Goal: Find specific page/section: Find specific page/section

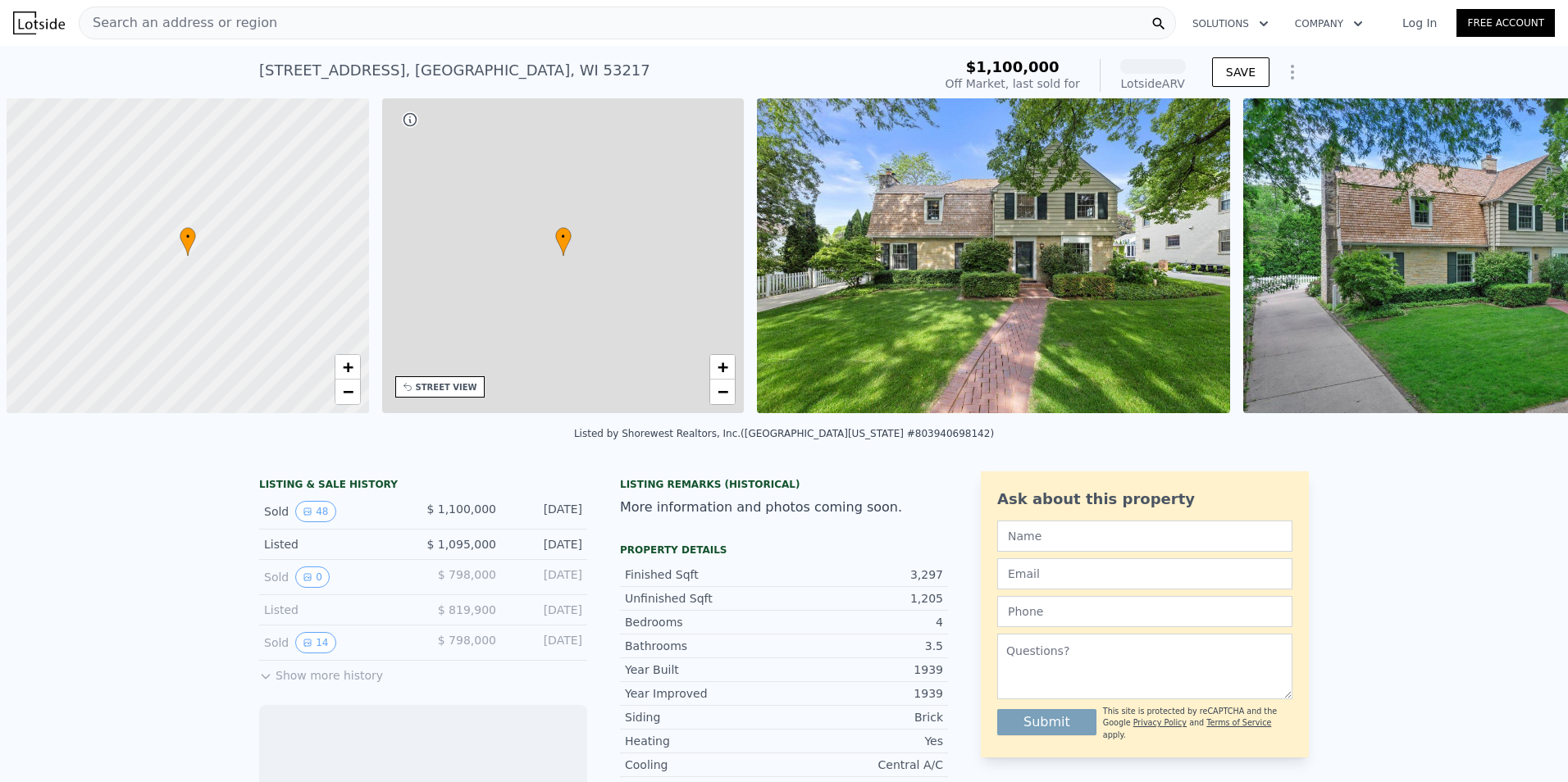
scroll to position [0, 6]
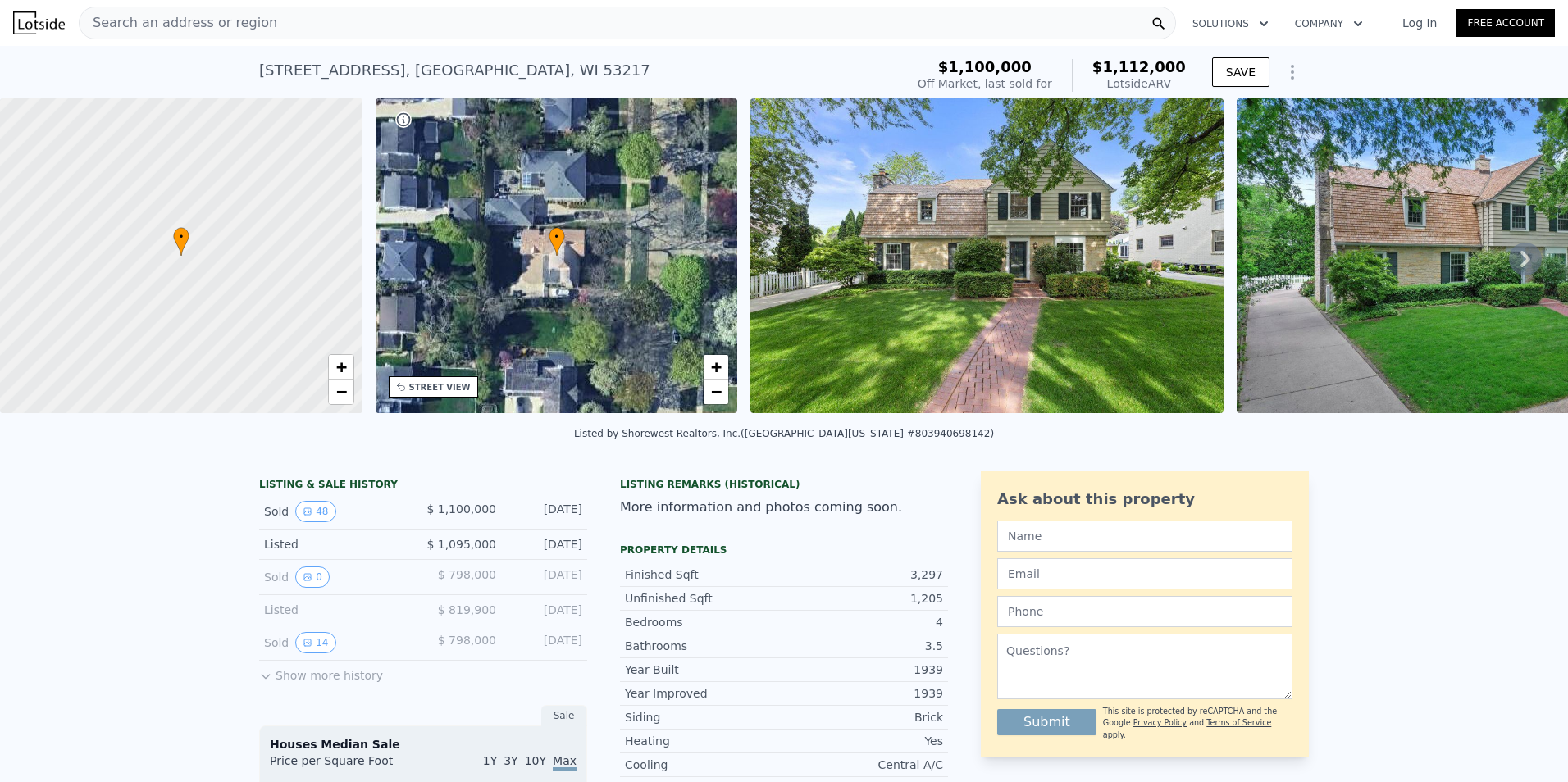
click at [1069, 347] on img at bounding box center [987, 255] width 473 height 315
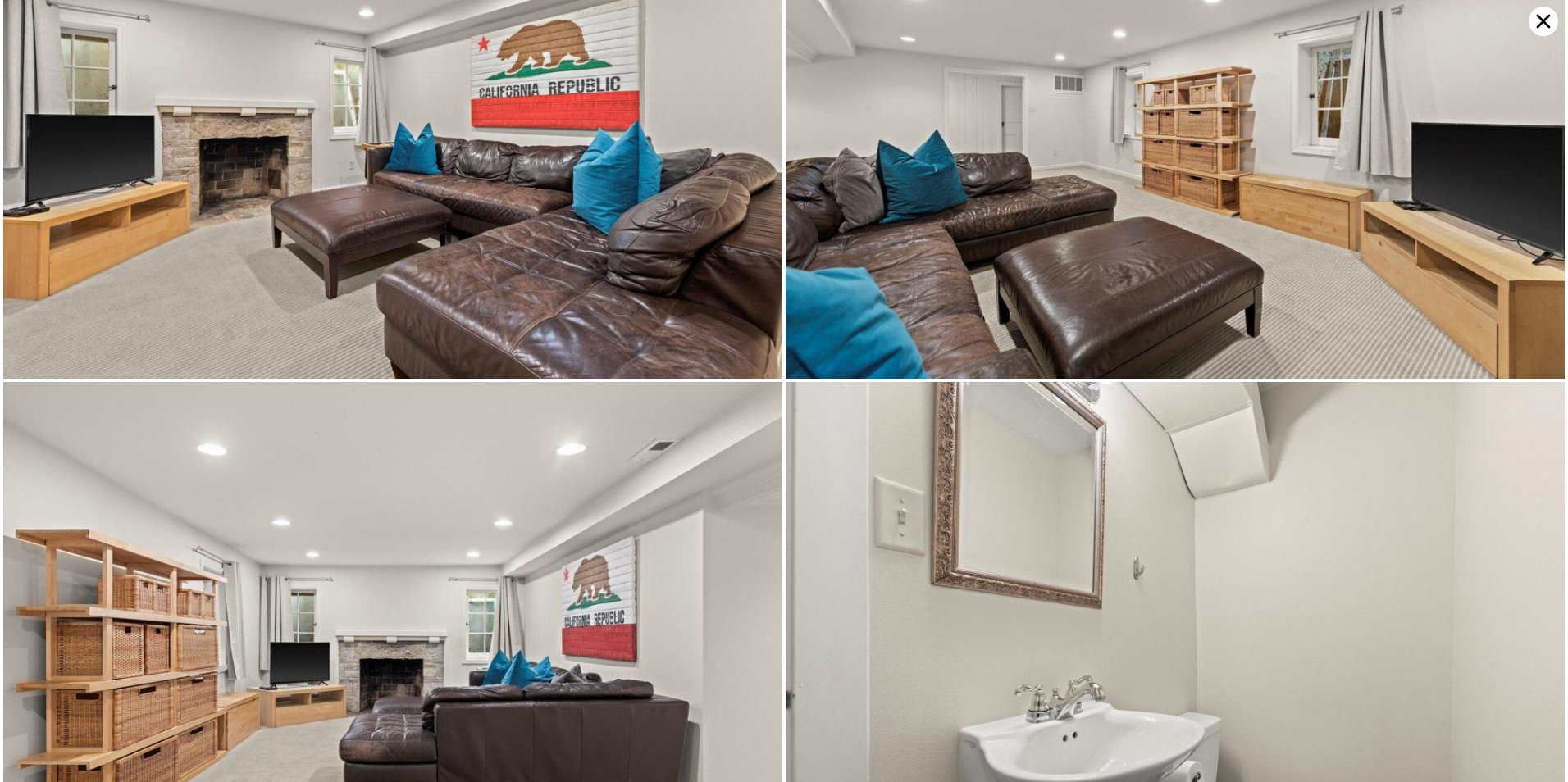
scroll to position [11642, 0]
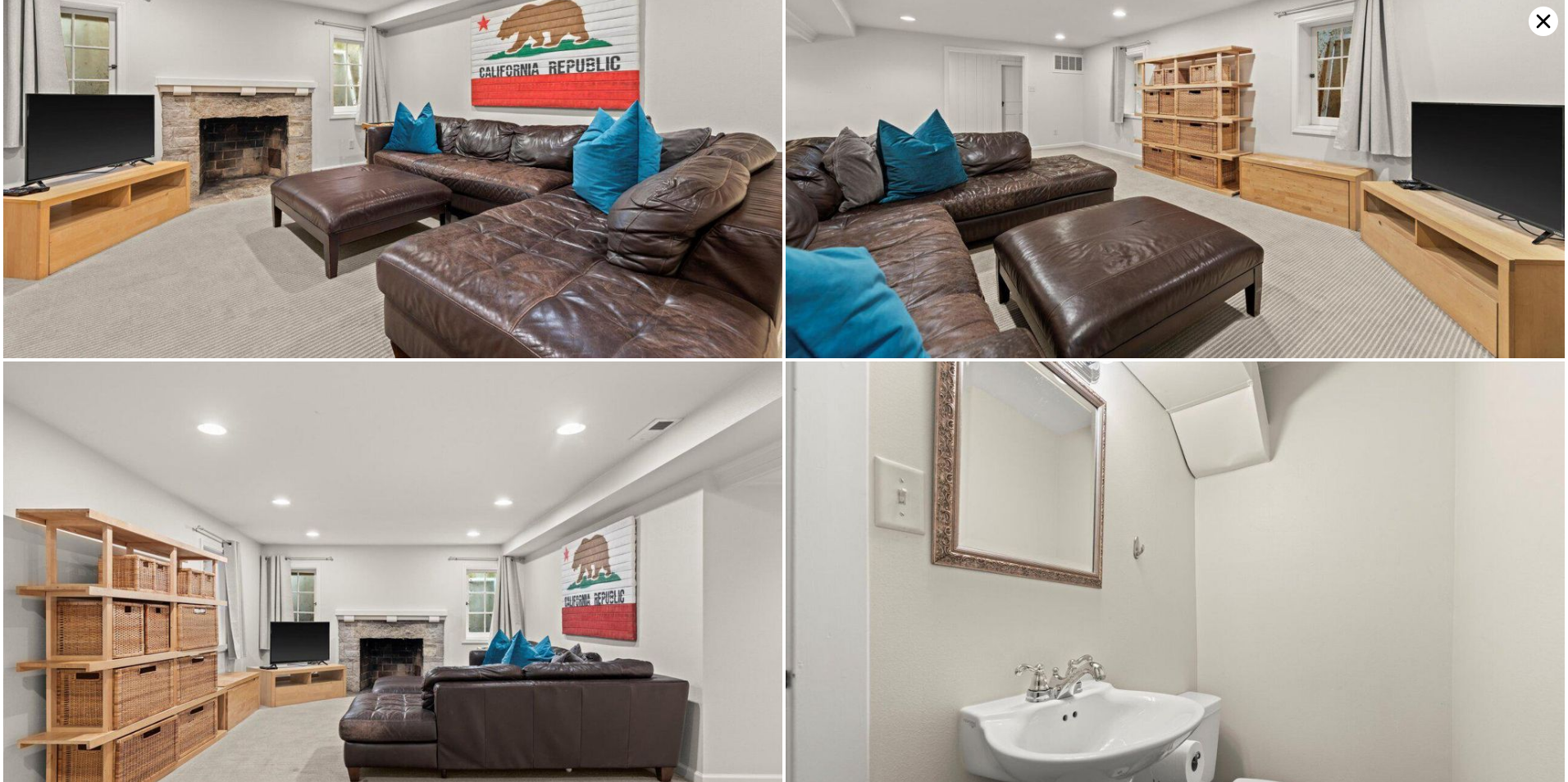
click at [1534, 26] on icon at bounding box center [1543, 21] width 30 height 30
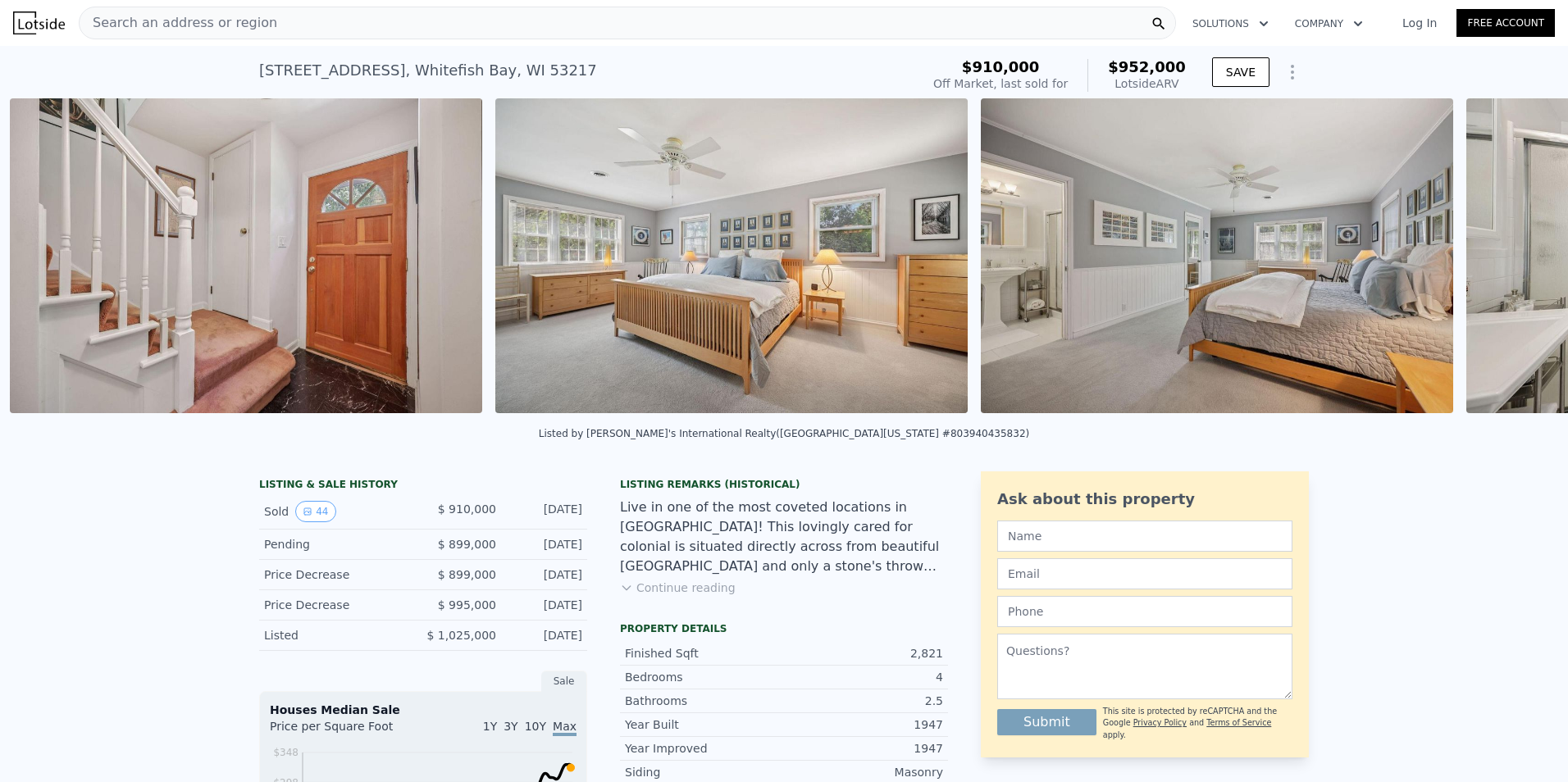
scroll to position [0, 8978]
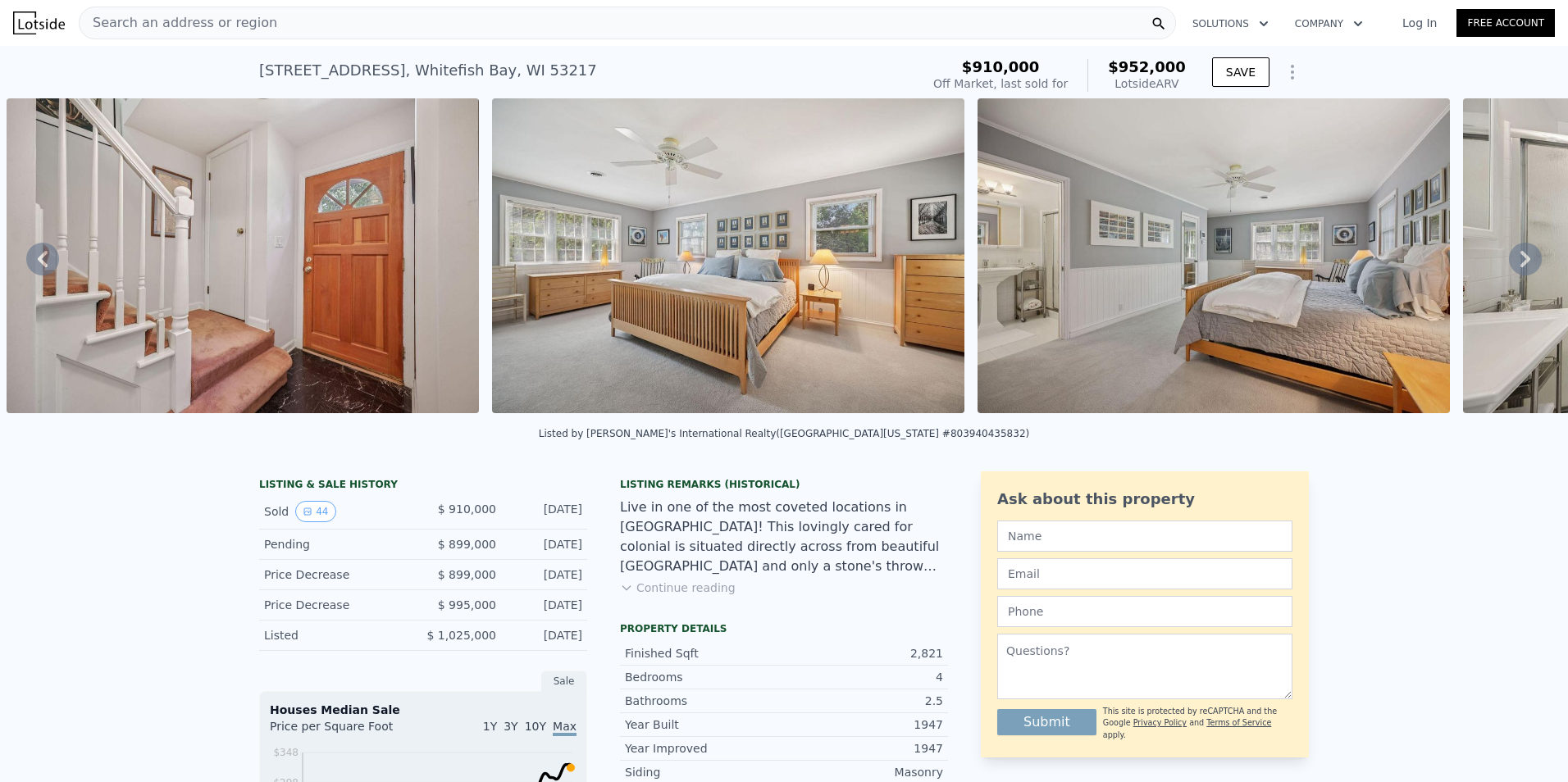
click at [366, 19] on div "Search an address or region" at bounding box center [628, 22] width 1097 height 32
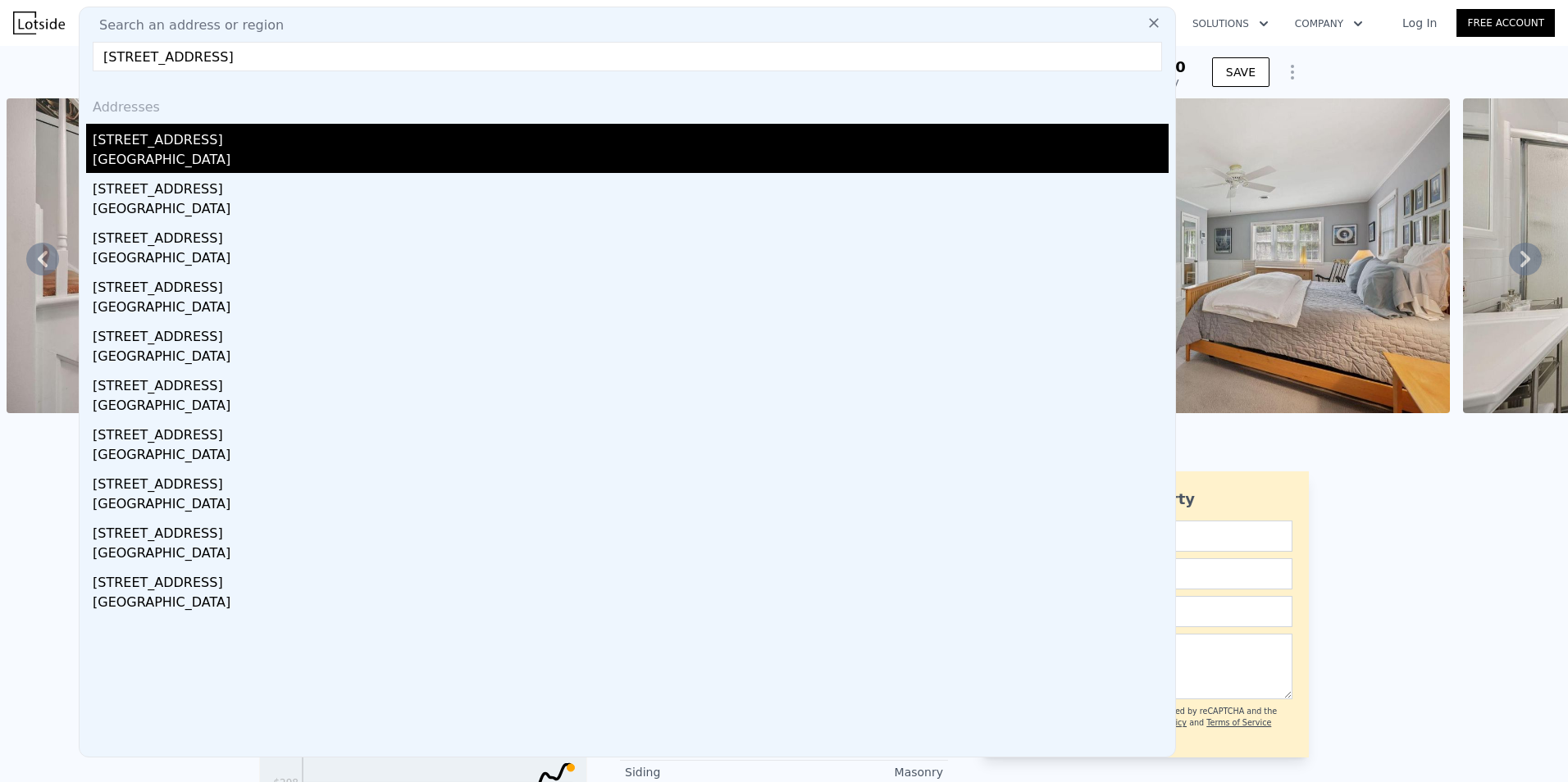
type input "5462 North Shoreland AVENUE, Whitefish Bay, WI 53217"
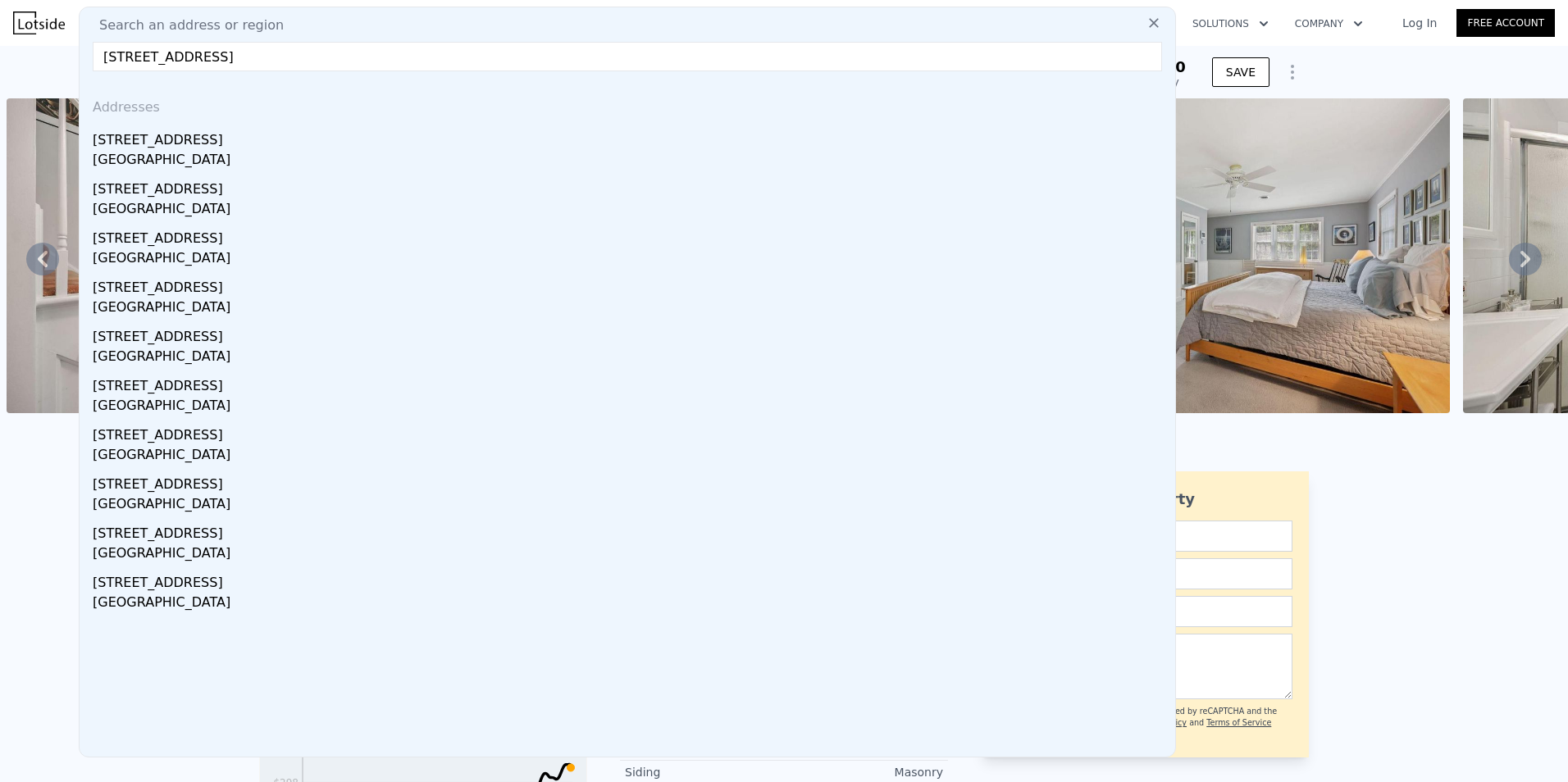
drag, startPoint x: 200, startPoint y: 170, endPoint x: 198, endPoint y: 211, distance: 41.0
click at [200, 170] on div "Whitefish Bay, WI 53217" at bounding box center [630, 161] width 1075 height 23
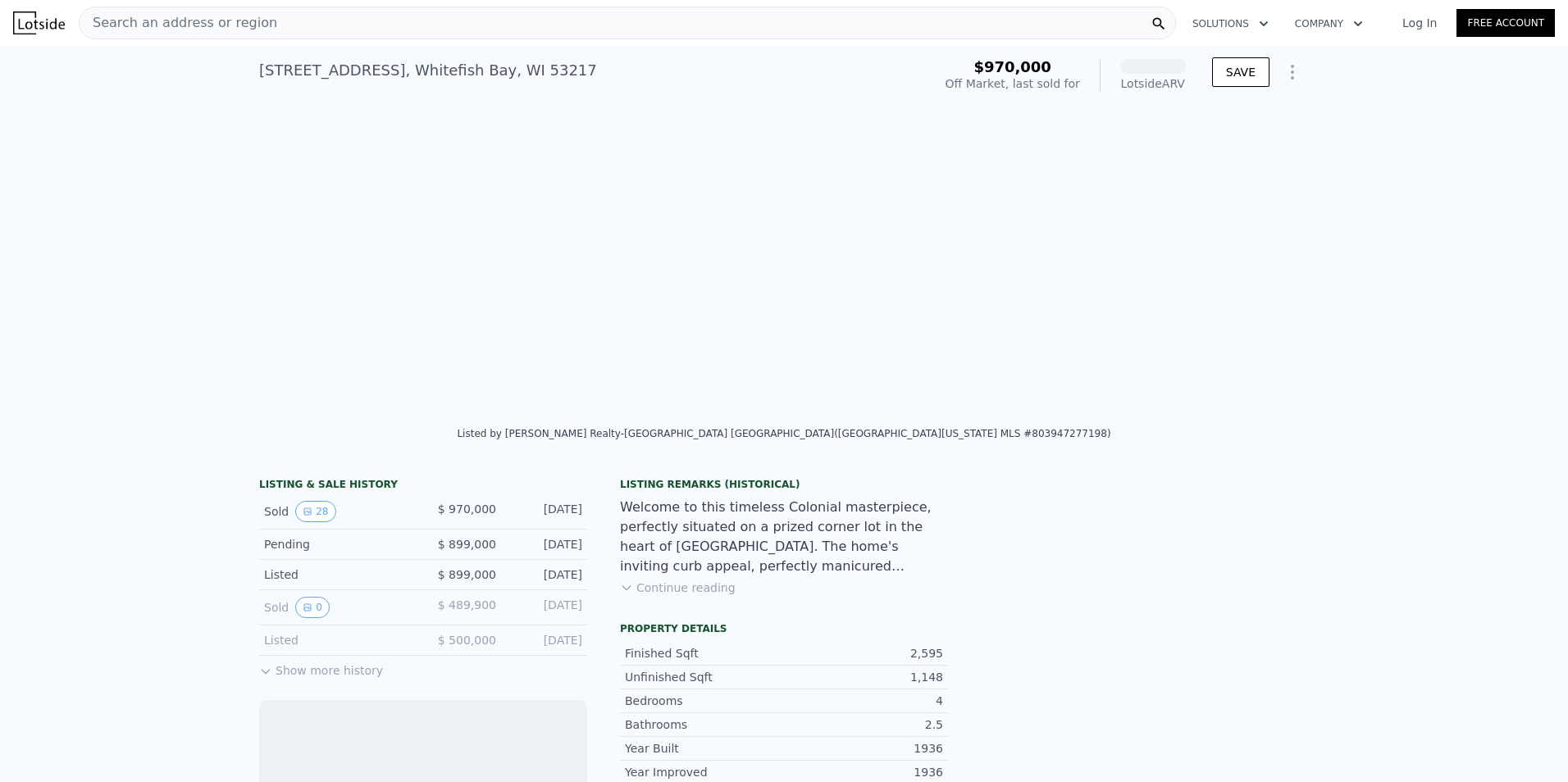
scroll to position [0, 9005]
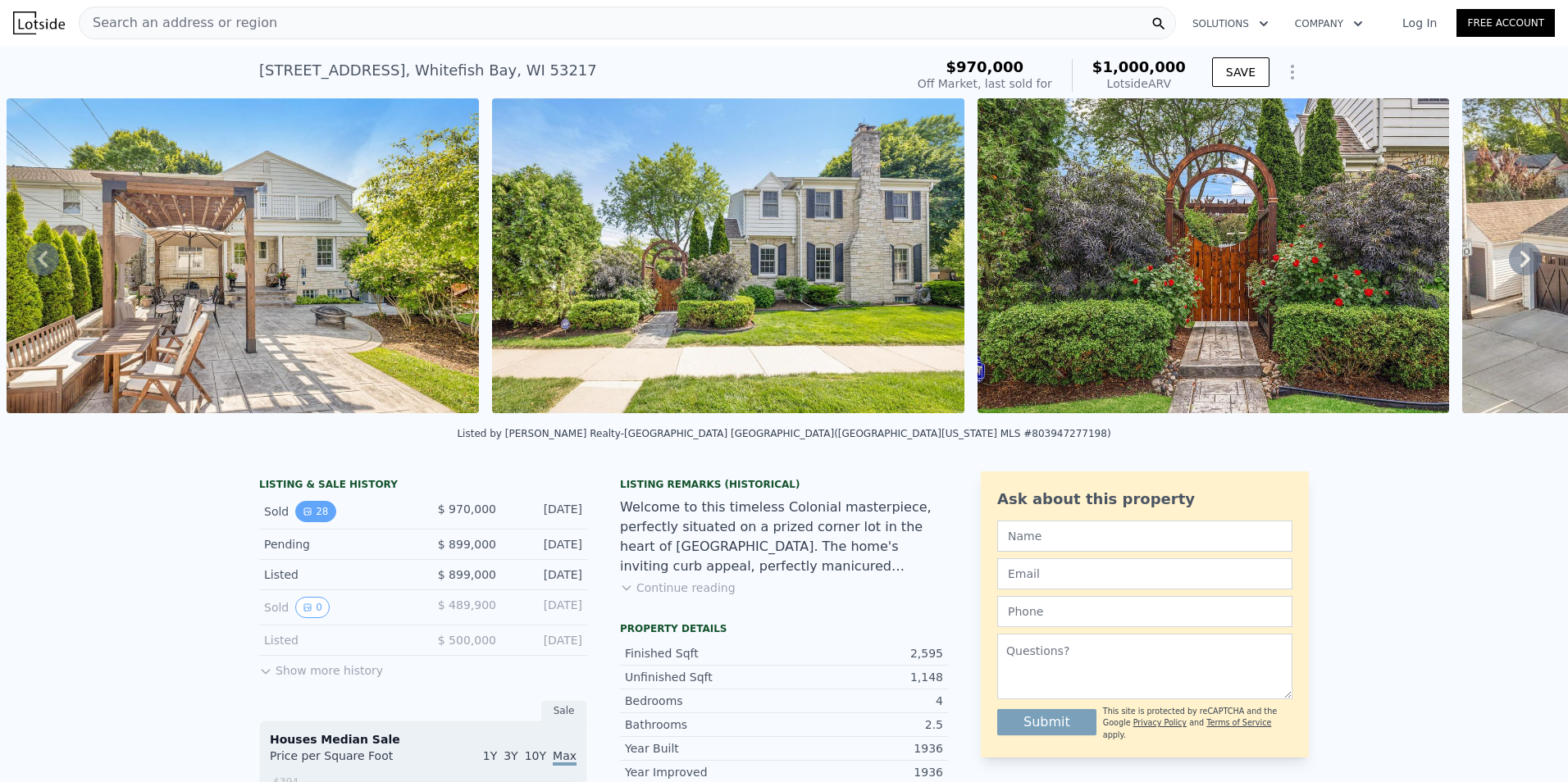
click at [303, 516] on icon "View historical data" at bounding box center [307, 511] width 10 height 10
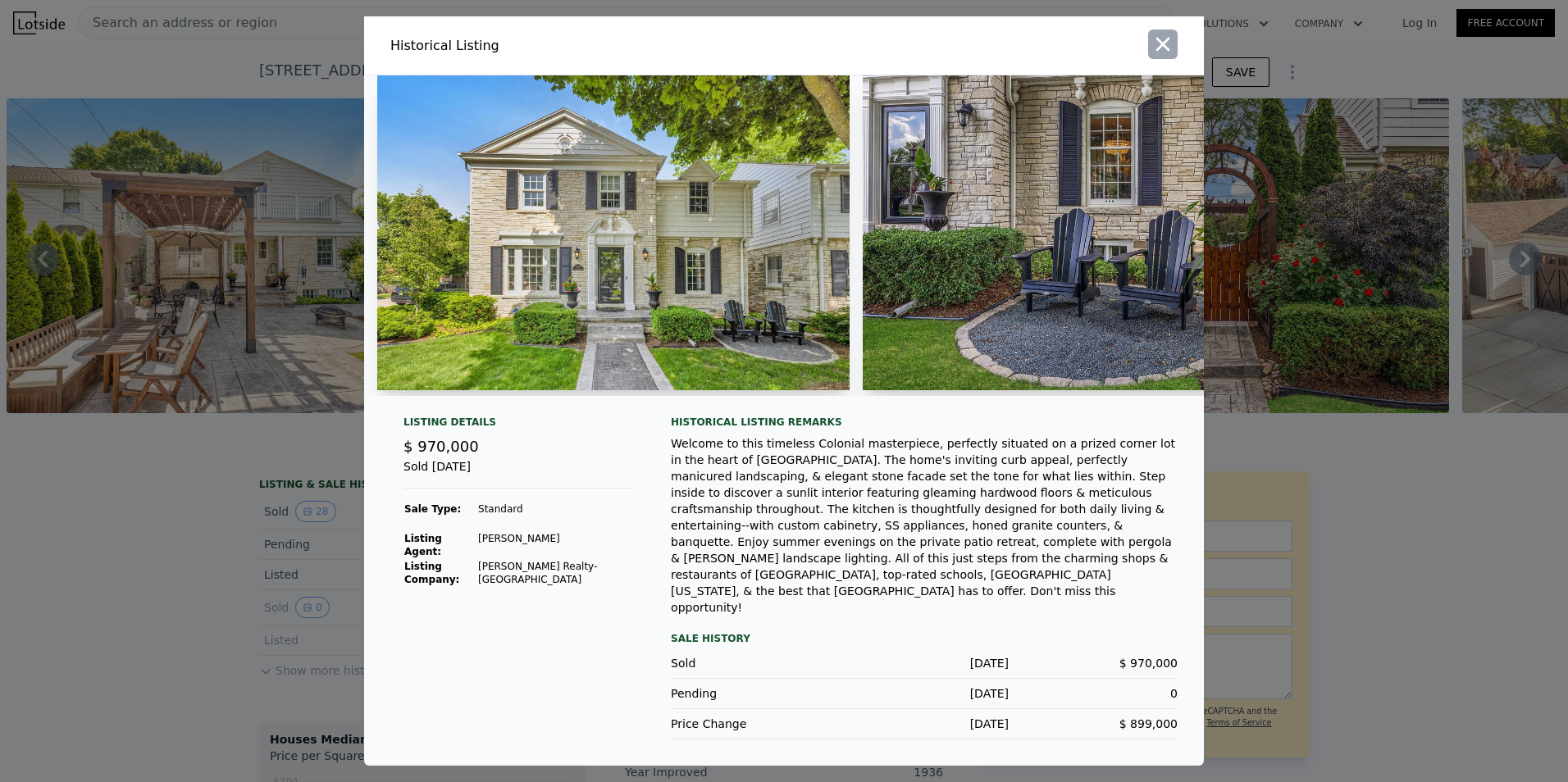
click at [1154, 59] on button "button" at bounding box center [1163, 45] width 30 height 30
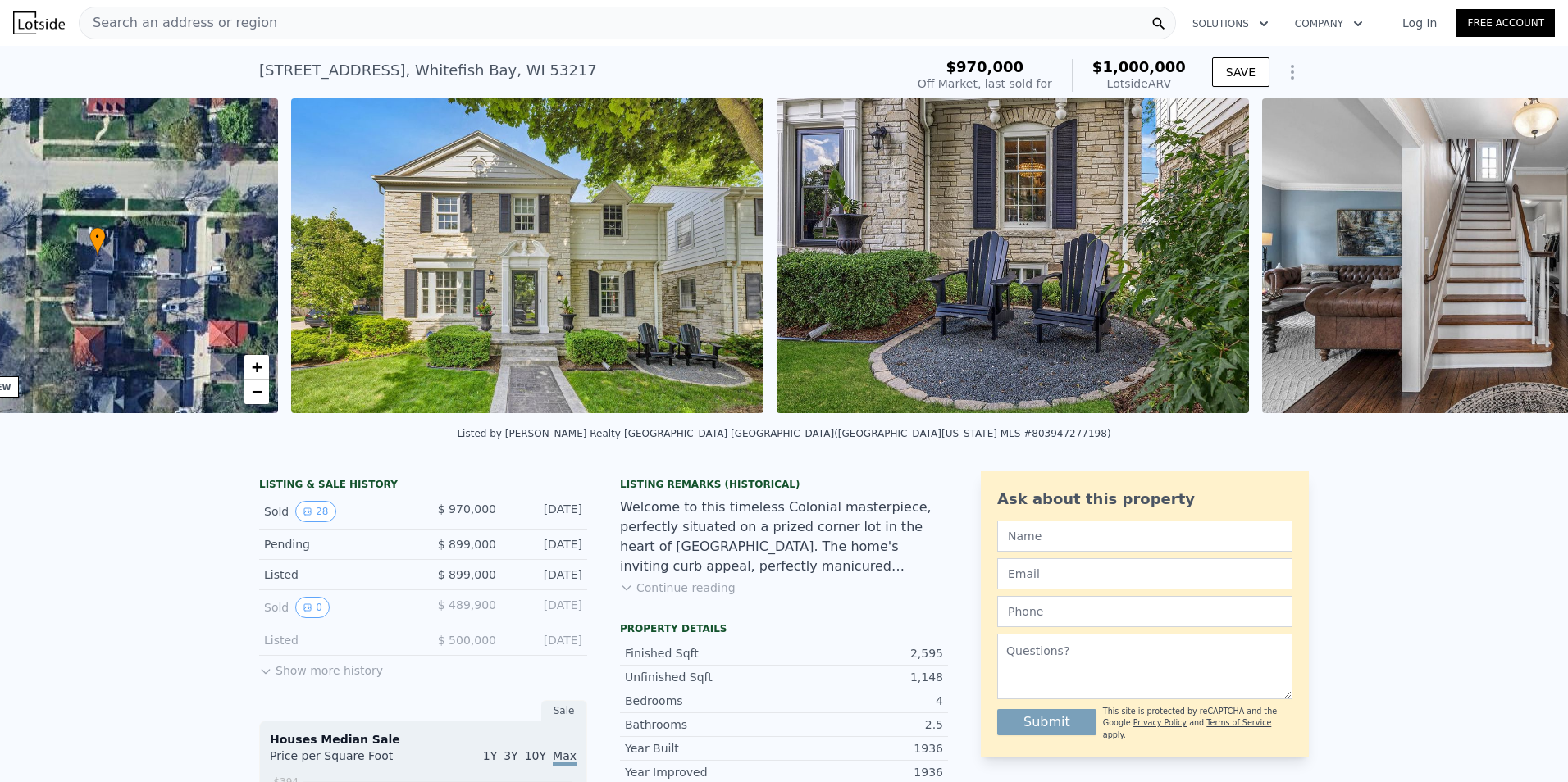
scroll to position [0, 382]
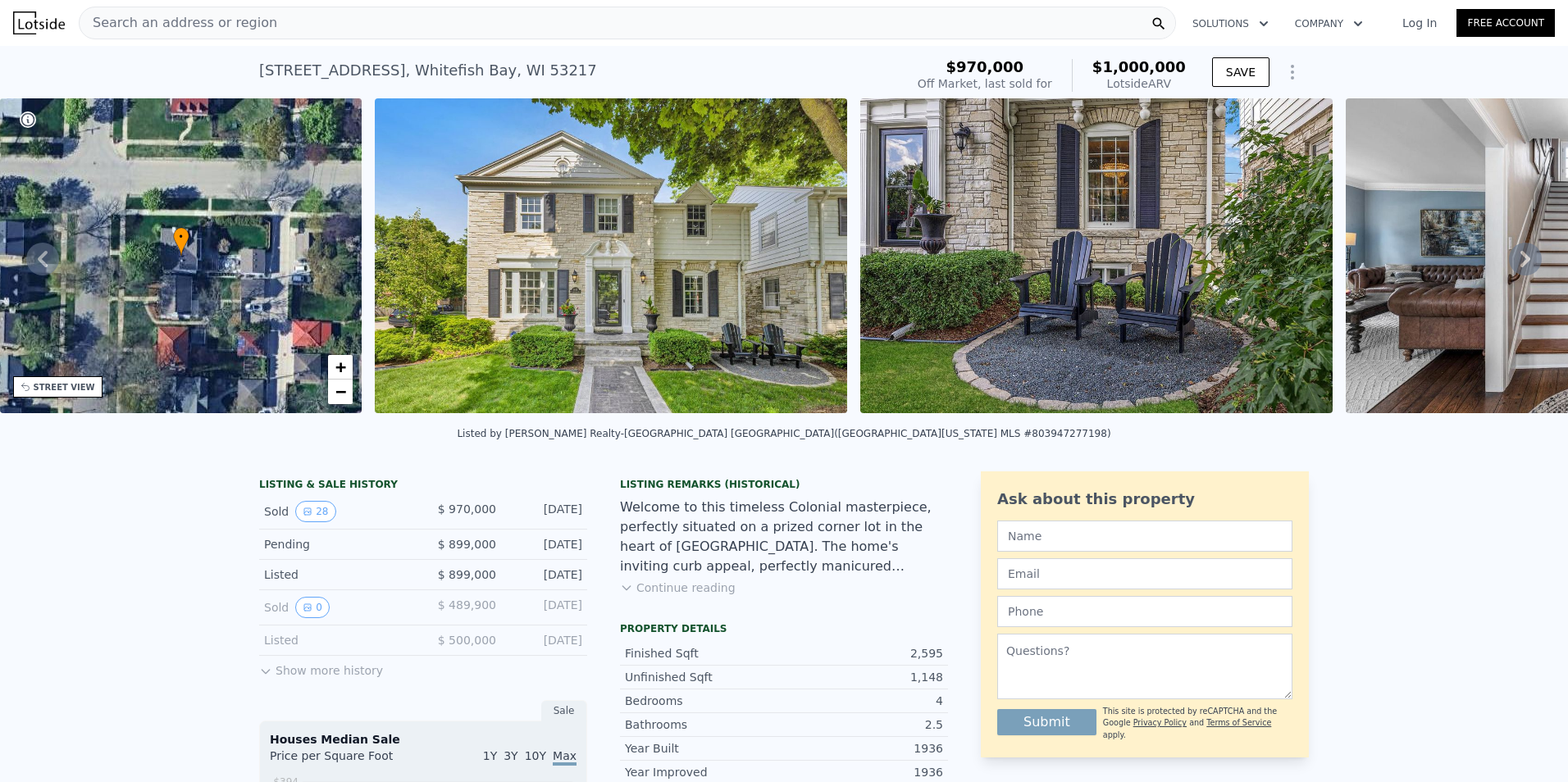
click at [582, 23] on div "Search an address or region" at bounding box center [628, 22] width 1097 height 32
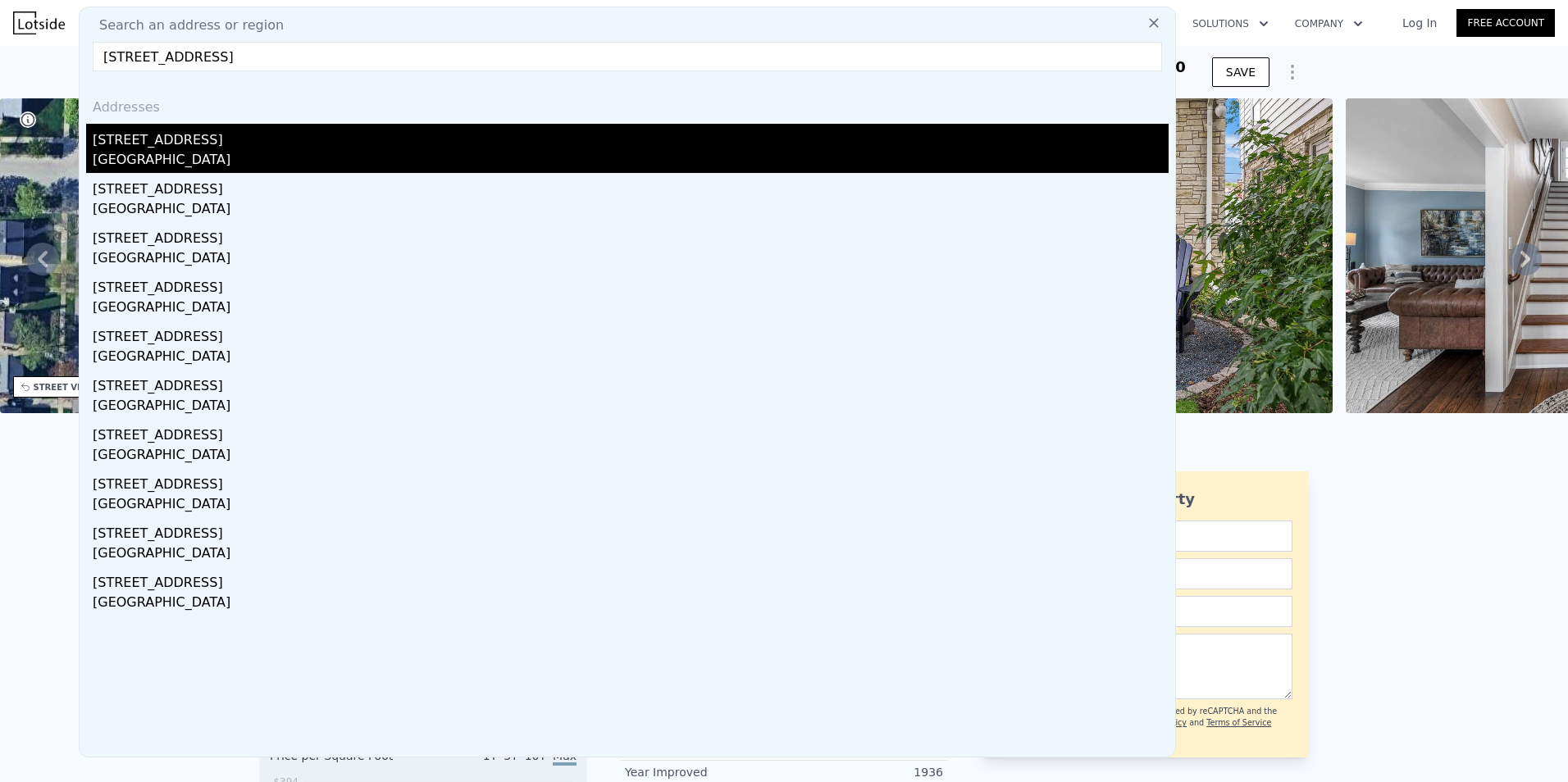
type input "423 East Lexington BOULEVARD, Whitefish Bay, WI 53217"
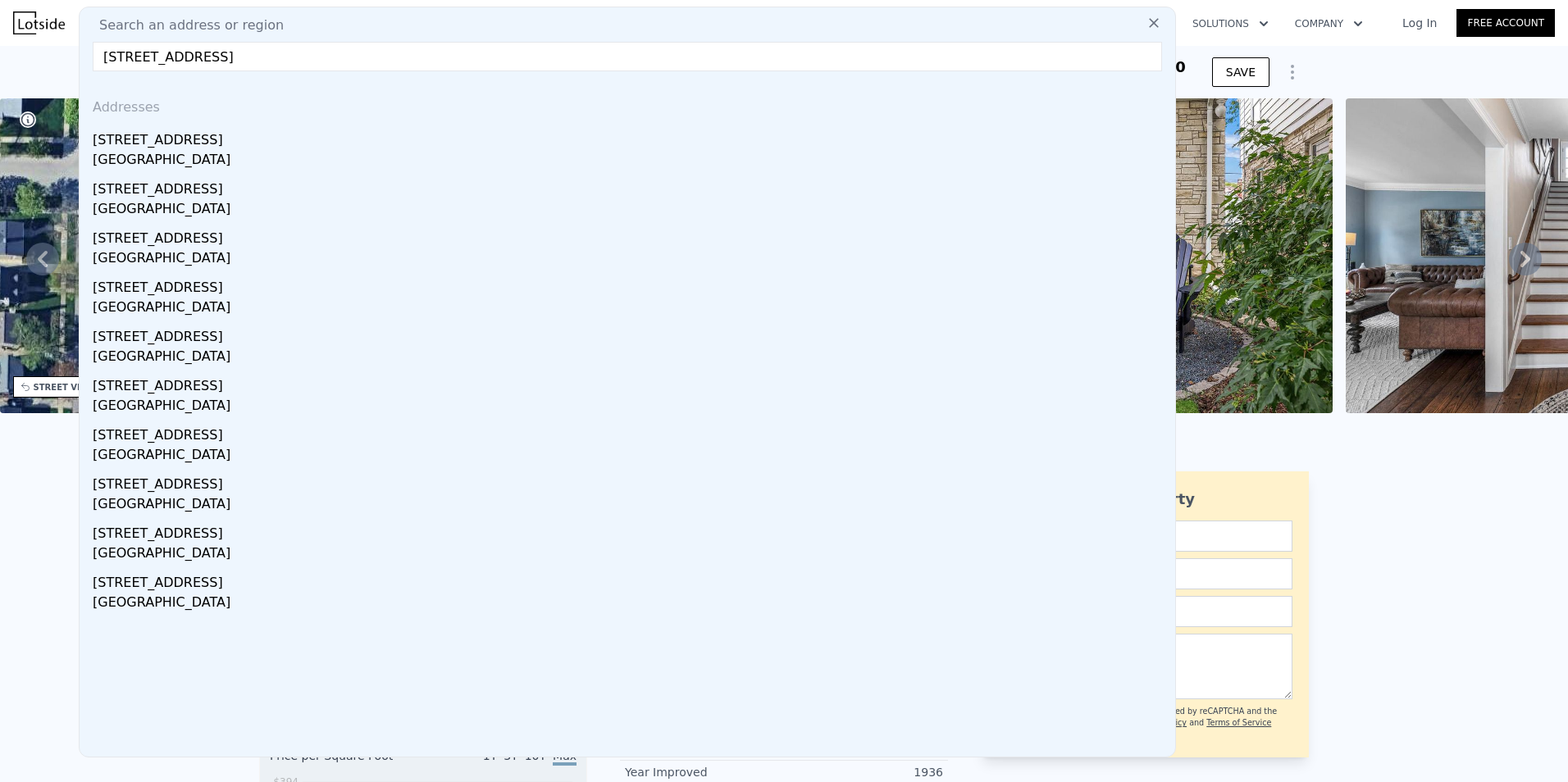
click at [229, 147] on div "423 E Lexington Blvd" at bounding box center [630, 137] width 1075 height 26
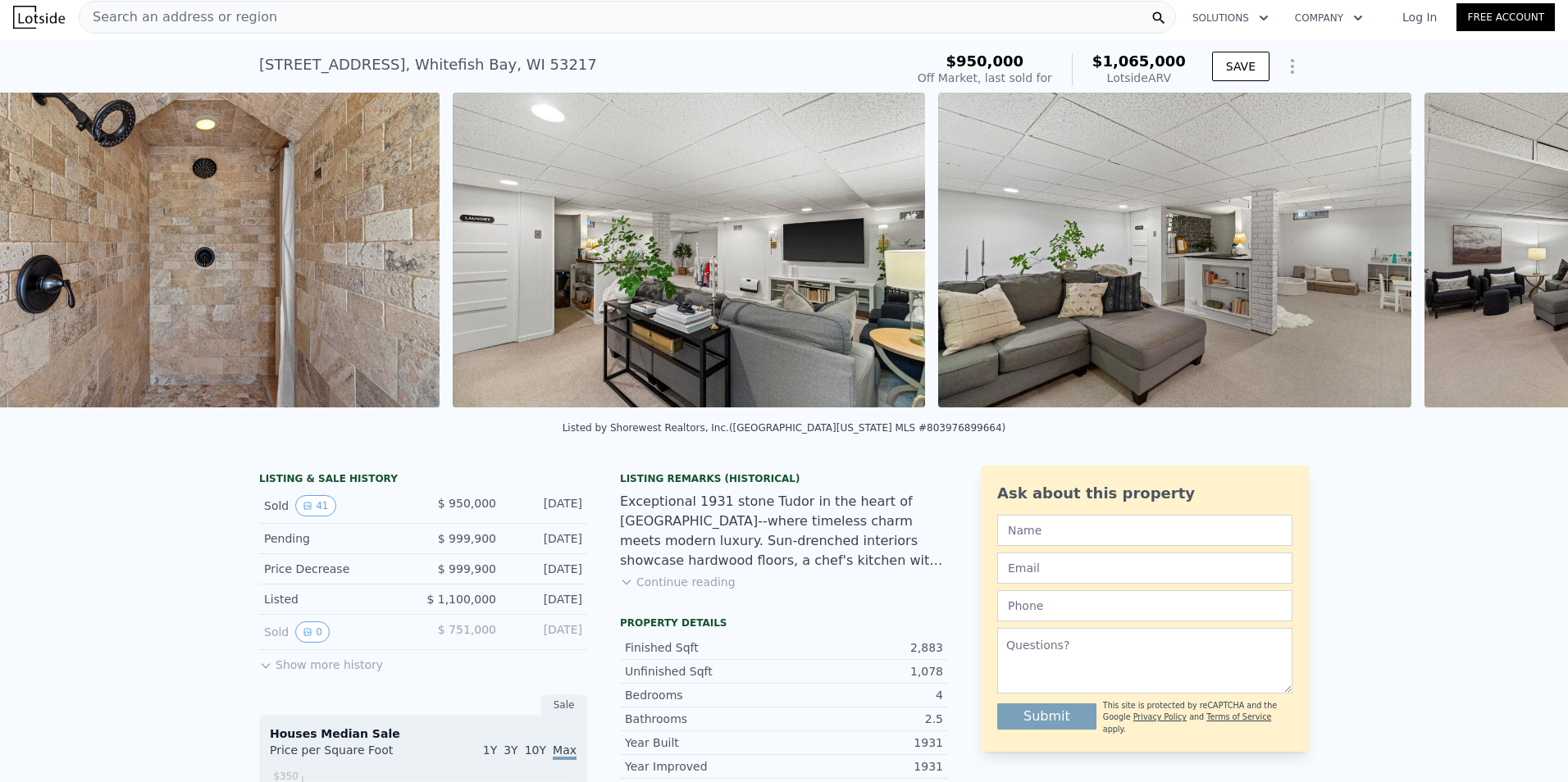
scroll to position [0, 16087]
